Goal: Navigation & Orientation: Find specific page/section

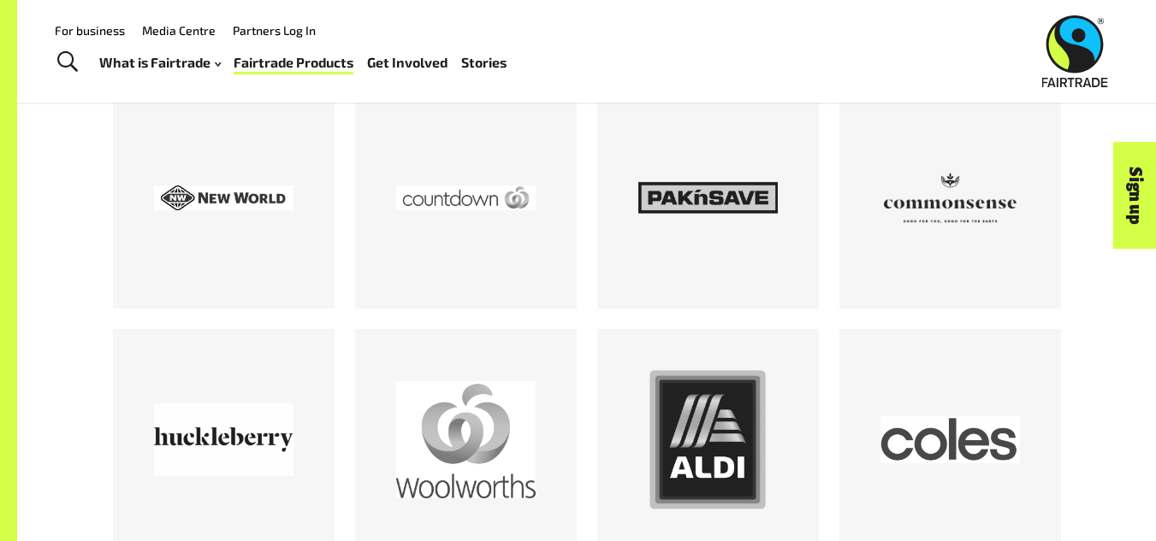
scroll to position [1522, 0]
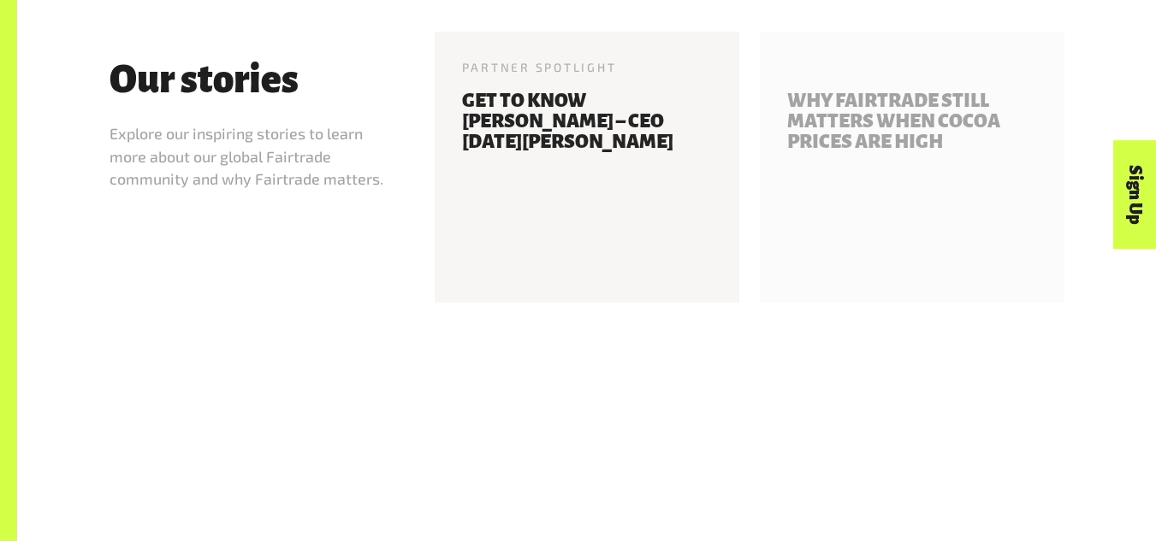
scroll to position [1057, 0]
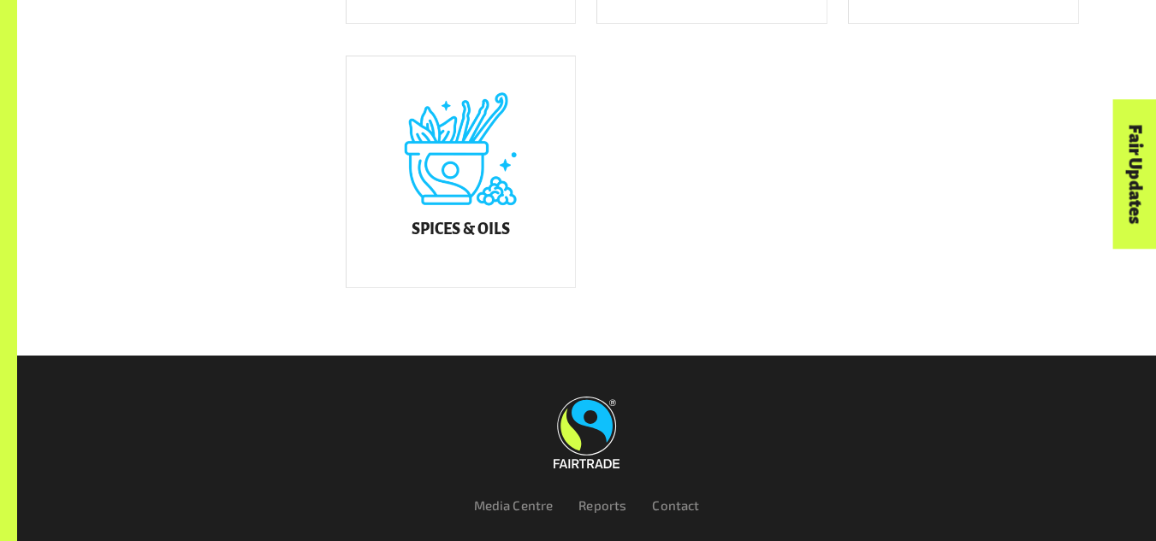
scroll to position [1380, 0]
